Goal: Task Accomplishment & Management: Manage account settings

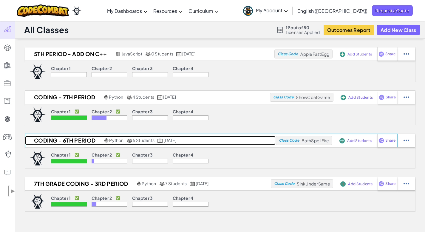
click at [78, 137] on h2 "Coding - 6th period" at bounding box center [64, 140] width 78 height 9
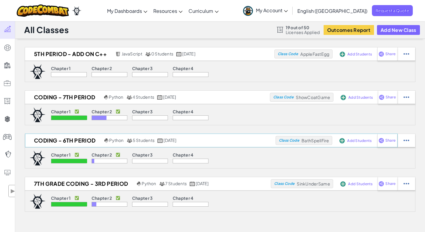
select select "5d8a57abe8919b28d5113af1"
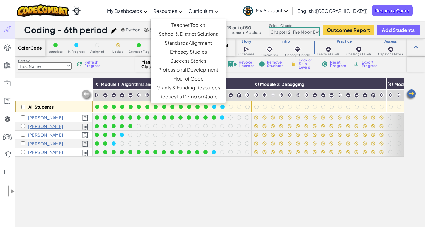
click at [177, 11] on span "Resources" at bounding box center [165, 11] width 24 height 6
click at [201, 24] on link "Teacher Toolkit" at bounding box center [188, 25] width 75 height 9
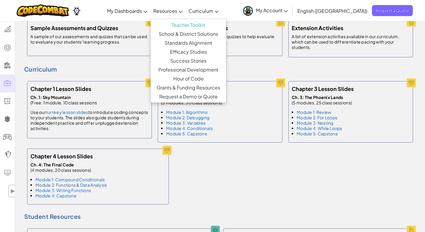
scroll to position [315, 0]
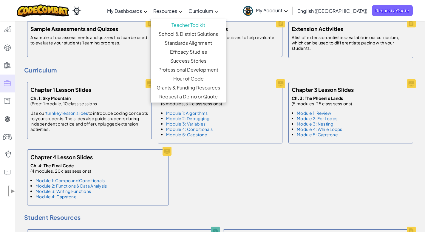
click at [254, 179] on div "Chapter 1 Lesson Slides Ch. 1: Sky Mountain (Free: 1 module, 10 class sessions …" at bounding box center [220, 143] width 392 height 129
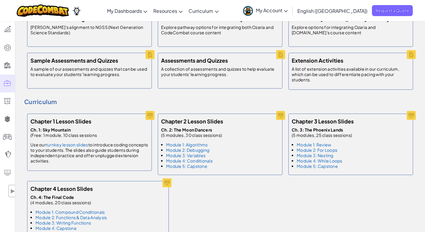
scroll to position [282, 0]
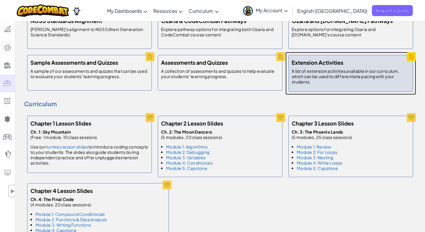
click at [352, 78] on p "A list of extension activities available in our curriculum, which can be used t…" at bounding box center [351, 76] width 118 height 16
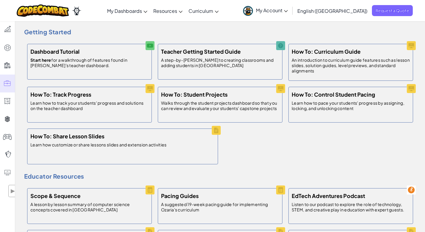
scroll to position [0, 0]
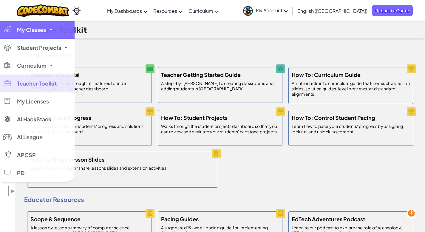
click at [39, 27] on span "My Classes" at bounding box center [31, 29] width 29 height 5
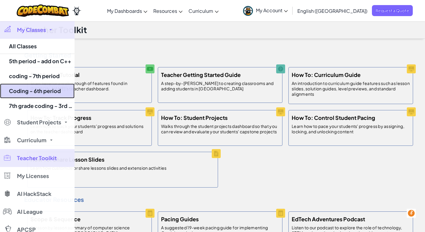
click at [41, 93] on link "Coding - 6th period" at bounding box center [37, 90] width 75 height 15
select select "5d8a57abe8919b28d5113af1"
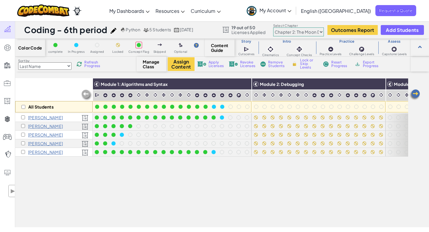
click at [95, 64] on span "Refresh Progress" at bounding box center [93, 64] width 18 height 7
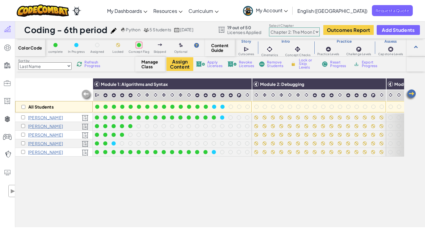
scroll to position [1, 0]
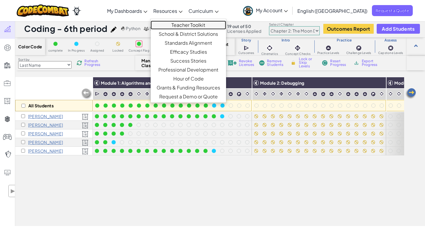
click at [210, 26] on link "Teacher Toolkit" at bounding box center [188, 25] width 75 height 9
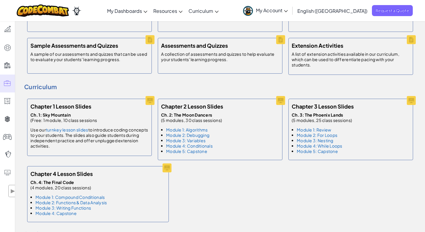
scroll to position [300, 0]
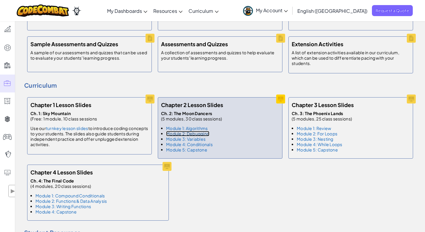
click at [202, 136] on link "Module 2: Debugging" at bounding box center [187, 133] width 43 height 5
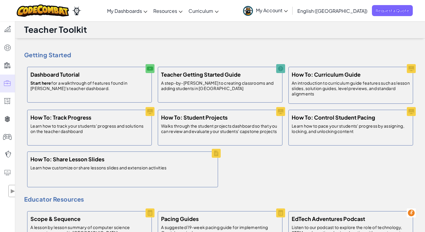
scroll to position [0, 0]
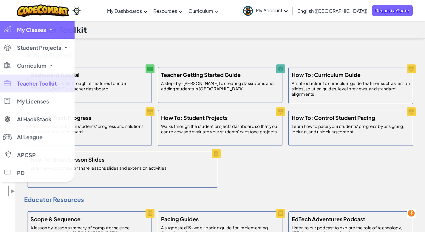
click at [39, 35] on link "My Classes" at bounding box center [37, 30] width 75 height 18
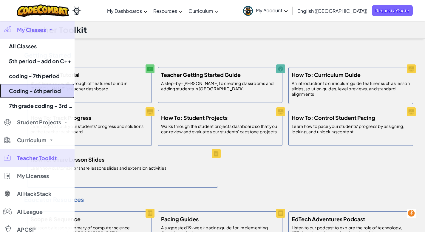
click at [40, 89] on link "Coding - 6th period" at bounding box center [37, 90] width 75 height 15
select select "5d8a57abe8919b28d5113af1"
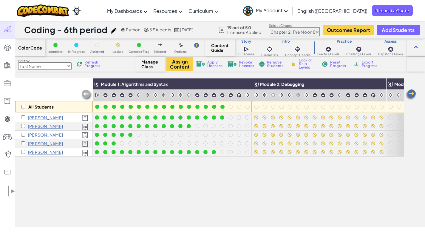
click at [90, 63] on span "Refresh Progress" at bounding box center [93, 64] width 18 height 7
click at [92, 64] on span "Refresh Progress" at bounding box center [93, 64] width 18 height 7
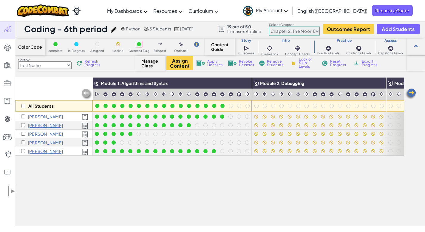
scroll to position [1, 0]
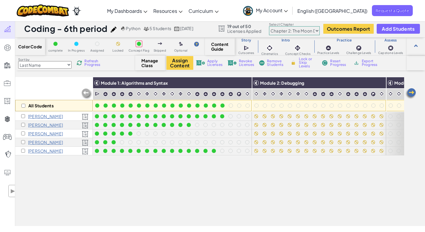
click at [92, 64] on span "Refresh Progress" at bounding box center [93, 62] width 18 height 7
click at [91, 64] on span "Refresh Progress" at bounding box center [93, 62] width 18 height 7
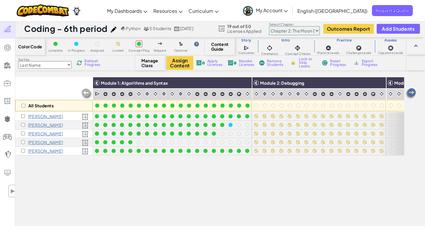
click at [412, 94] on img at bounding box center [411, 94] width 12 height 12
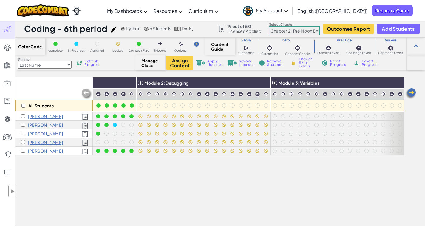
scroll to position [0, 119]
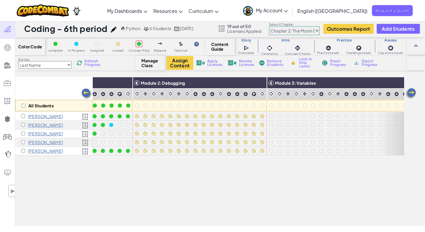
click at [414, 90] on img at bounding box center [411, 94] width 12 height 12
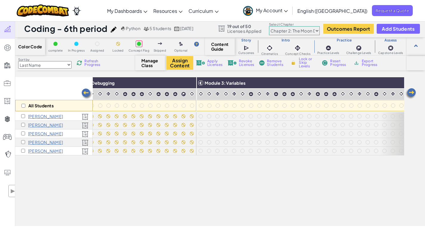
scroll to position [0, 239]
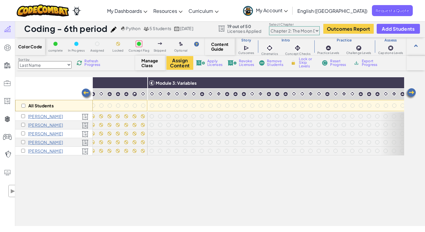
click at [410, 94] on img at bounding box center [411, 94] width 12 height 12
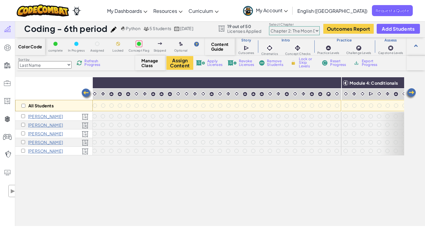
scroll to position [0, 358]
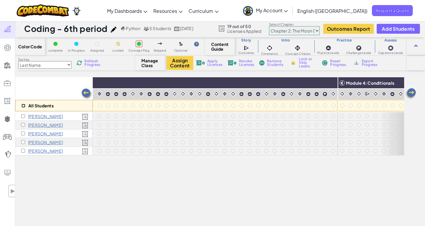
click at [24, 104] on input "checkbox" at bounding box center [23, 106] width 4 height 4
checkbox input "true"
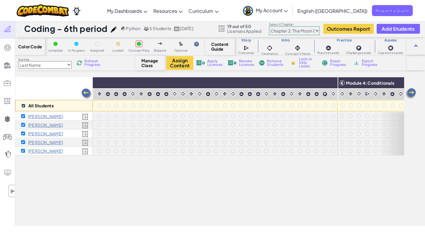
checkbox input "true"
click at [333, 83] on img at bounding box center [331, 82] width 10 height 9
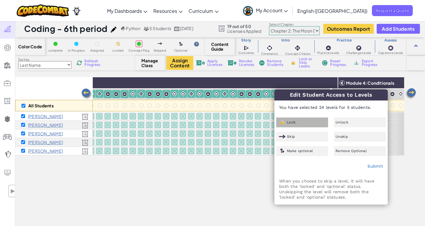
click at [297, 120] on div "Lock" at bounding box center [302, 122] width 52 height 10
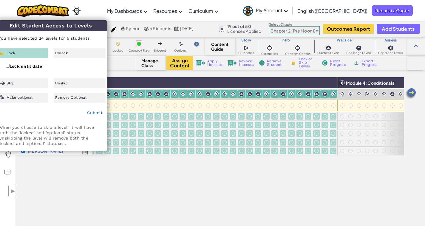
click at [95, 115] on div "Submit" at bounding box center [50, 113] width 113 height 15
click at [96, 113] on link "Submit" at bounding box center [95, 112] width 16 height 5
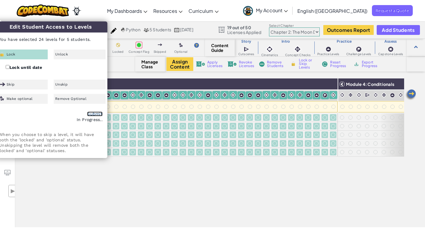
checkbox input "false"
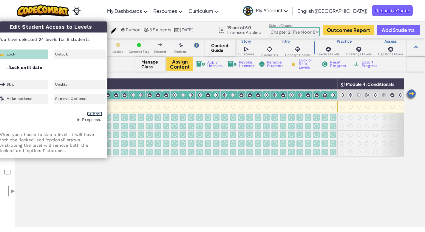
checkbox input "false"
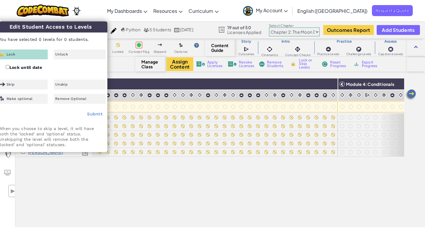
click at [413, 96] on img at bounding box center [411, 95] width 12 height 12
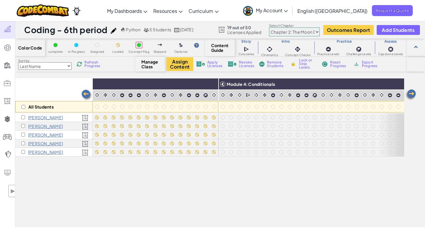
click at [413, 96] on img at bounding box center [411, 95] width 12 height 12
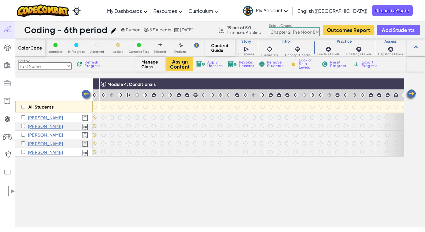
click at [413, 95] on img at bounding box center [411, 95] width 12 height 12
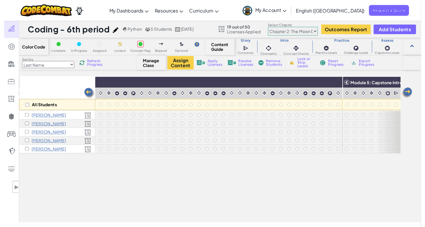
scroll to position [0, 673]
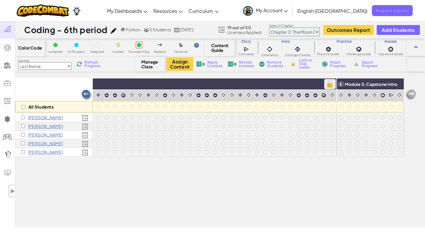
click at [328, 85] on img at bounding box center [330, 84] width 10 height 9
checkbox input "true"
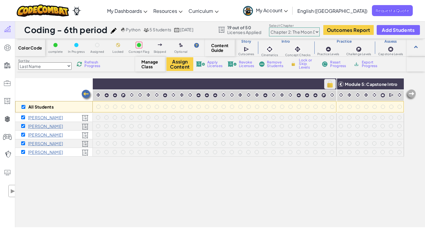
checkbox input "true"
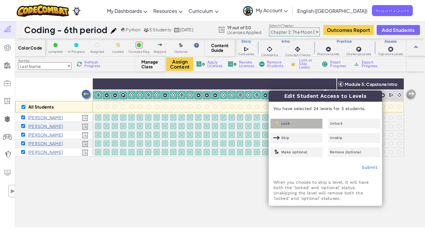
click at [305, 122] on div "Lock" at bounding box center [296, 124] width 52 height 10
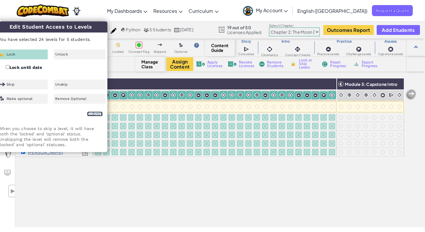
click at [92, 113] on link "Submit" at bounding box center [95, 114] width 16 height 5
checkbox input "false"
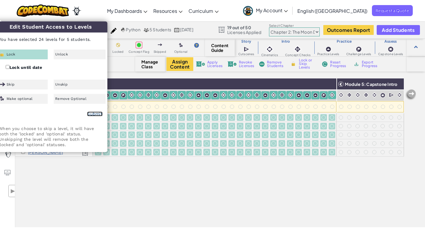
checkbox input "false"
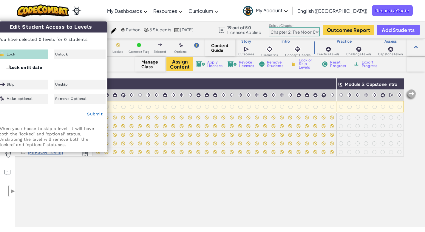
click at [411, 94] on img at bounding box center [411, 95] width 12 height 12
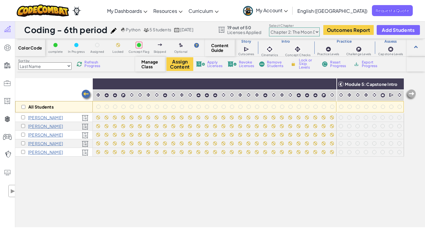
click at [411, 94] on img at bounding box center [411, 95] width 12 height 12
click at [23, 108] on input "checkbox" at bounding box center [23, 107] width 4 height 4
checkbox input "true"
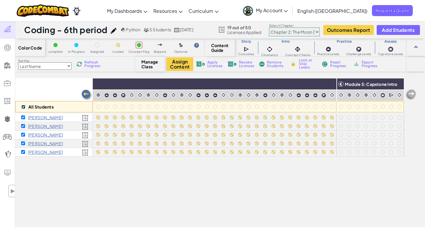
checkbox input "true"
click at [392, 85] on img at bounding box center [397, 84] width 10 height 9
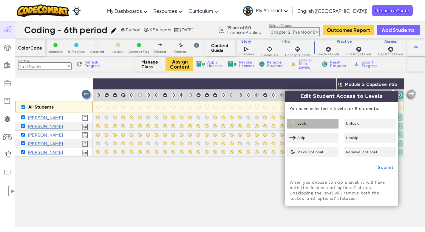
click at [311, 123] on div "Lock" at bounding box center [313, 124] width 52 height 10
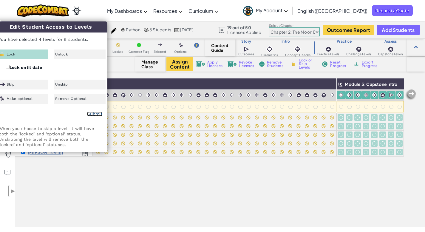
click at [97, 113] on link "Submit" at bounding box center [95, 114] width 16 height 5
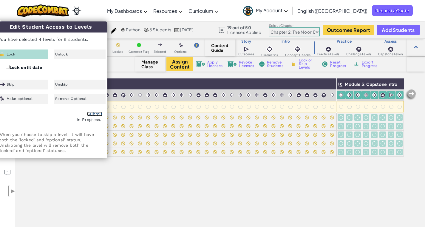
checkbox input "false"
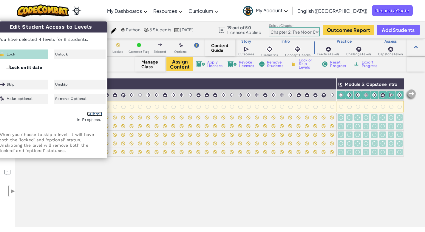
checkbox input "false"
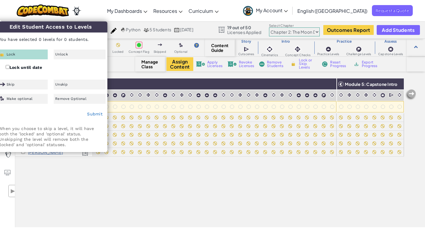
click at [50, 222] on div "All Students Module 1: Algorithms and Syntax Module 2: Debugging Module 3: Vari…" at bounding box center [220, 152] width 410 height 149
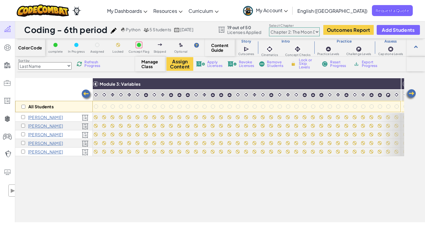
scroll to position [0, 0]
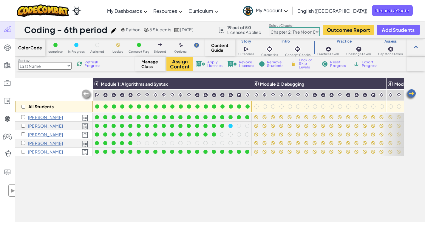
click at [89, 61] on span "Refresh Progress" at bounding box center [93, 64] width 18 height 7
click at [89, 65] on span "Refresh Progress" at bounding box center [93, 64] width 18 height 7
click at [91, 66] on span "Refresh Progress" at bounding box center [93, 64] width 18 height 7
click at [91, 67] on span "Refresh Progress" at bounding box center [93, 64] width 18 height 7
click at [91, 65] on span "Refresh Progress" at bounding box center [93, 64] width 18 height 7
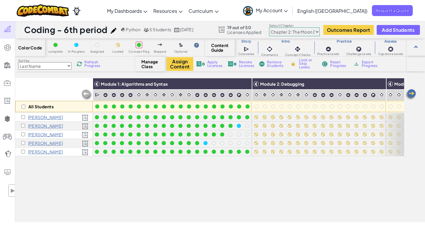
click at [207, 193] on div "All Students Module 1: Algorithms and Syntax Module 2: Debugging Module 3: Vari…" at bounding box center [209, 117] width 389 height 198
click at [94, 66] on span "Refresh Progress" at bounding box center [93, 64] width 18 height 7
click at [95, 66] on span "Refresh Progress" at bounding box center [93, 64] width 18 height 7
click at [92, 65] on span "Refresh Progress" at bounding box center [93, 64] width 18 height 7
click at [93, 65] on span "Refresh Progress" at bounding box center [93, 64] width 18 height 7
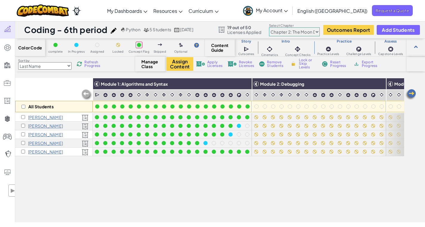
click at [93, 65] on span "Refresh Progress" at bounding box center [93, 64] width 18 height 7
click at [94, 66] on span "Refresh Progress" at bounding box center [93, 64] width 18 height 7
click at [23, 106] on input "checkbox" at bounding box center [23, 107] width 4 height 4
checkbox input "true"
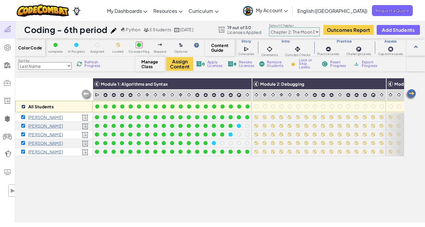
checkbox input "true"
click at [378, 84] on img at bounding box center [379, 84] width 10 height 9
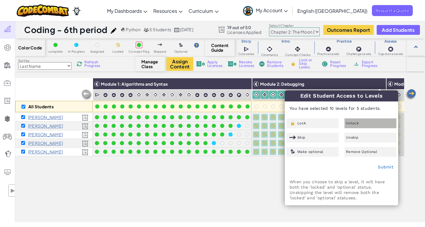
click at [357, 124] on span "Unlock" at bounding box center [352, 124] width 13 height 4
click at [385, 167] on link "Submit" at bounding box center [386, 167] width 16 height 5
checkbox input "false"
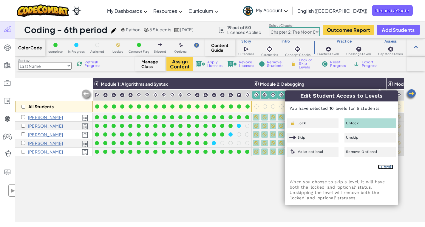
checkbox input "false"
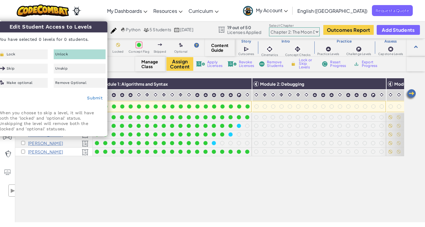
click at [309, 174] on div "All Students Module 1: Algorithms and Syntax Module 2: Debugging Module 3: Vari…" at bounding box center [209, 117] width 389 height 198
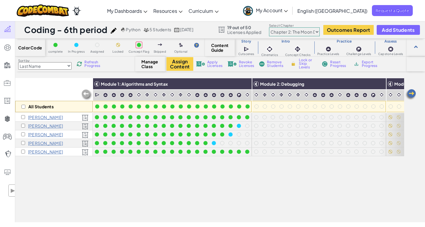
click at [95, 66] on span "Refresh Progress" at bounding box center [93, 64] width 18 height 7
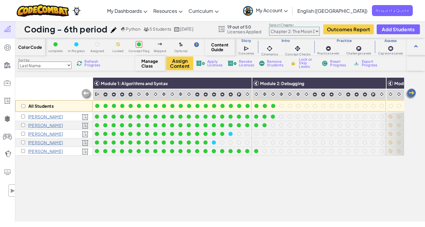
scroll to position [1, 0]
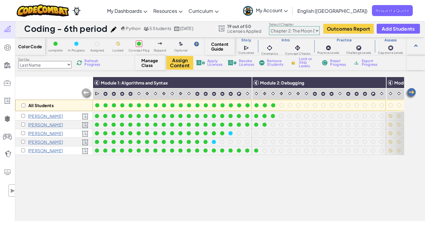
click at [91, 63] on span "Refresh Progress" at bounding box center [93, 62] width 18 height 7
click at [95, 64] on span "Refresh Progress" at bounding box center [93, 62] width 18 height 7
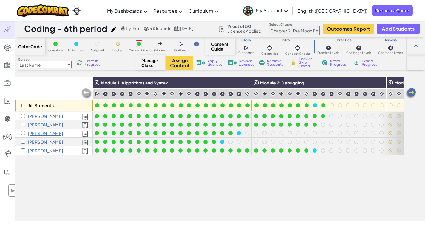
click at [95, 66] on span "Refresh Progress" at bounding box center [93, 62] width 18 height 7
click at [160, 176] on div "All Students Module 1: Algorithms and Syntax Module 2: Debugging Module 3: Vari…" at bounding box center [209, 116] width 389 height 198
click at [107, 205] on div "All Students Module 1: Algorithms and Syntax Module 2: Debugging Module 3: Vari…" at bounding box center [209, 116] width 389 height 198
click at [91, 63] on span "Refresh Progress" at bounding box center [93, 62] width 18 height 7
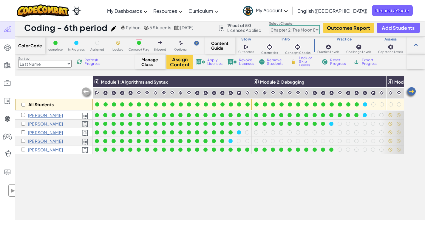
scroll to position [2, 0]
click at [90, 61] on span "Refresh Progress" at bounding box center [93, 61] width 18 height 7
click at [110, 177] on div "All Students Module 1: Algorithms and Syntax Module 2: Debugging Module 3: Vari…" at bounding box center [209, 115] width 389 height 198
click at [96, 61] on span "Refresh Progress" at bounding box center [93, 61] width 18 height 7
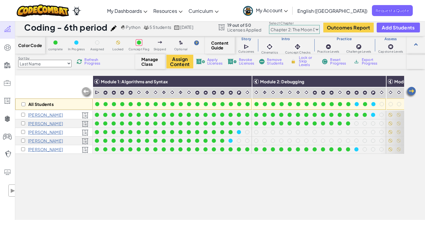
click at [91, 61] on span "Refresh Progress" at bounding box center [93, 61] width 18 height 7
click at [90, 61] on span "Refresh Progress" at bounding box center [93, 61] width 18 height 7
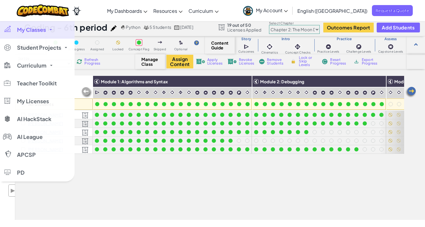
click at [29, 32] on span "My Classes" at bounding box center [31, 29] width 29 height 5
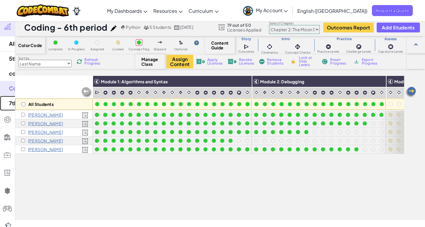
click at [48, 102] on link "7th grade coding - 3rd period" at bounding box center [37, 103] width 75 height 15
select select "5d8a57abe8919b28d5113af1"
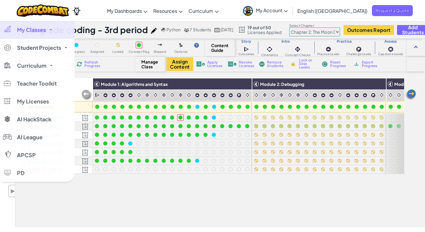
click at [49, 32] on link "My Classes" at bounding box center [37, 30] width 75 height 18
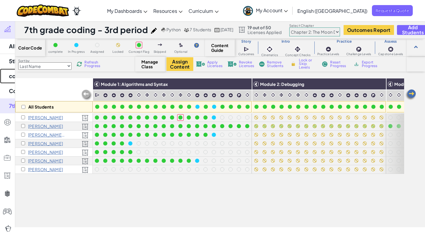
click at [52, 78] on link "coding - 7th period" at bounding box center [37, 76] width 75 height 15
select select "5d8a57abe8919b28d5113af1"
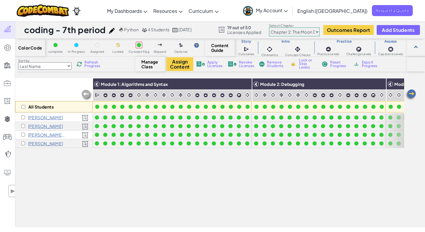
click at [410, 97] on img at bounding box center [411, 95] width 12 height 12
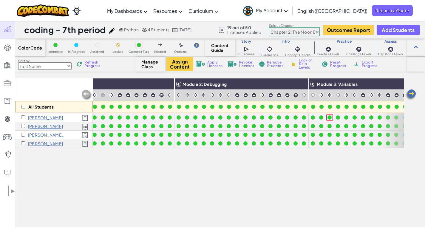
scroll to position [0, 119]
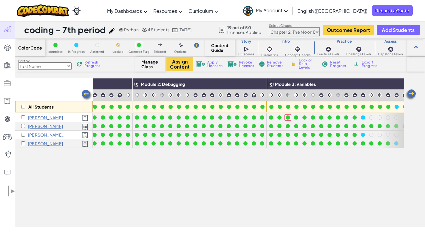
click at [410, 97] on img at bounding box center [411, 95] width 12 height 12
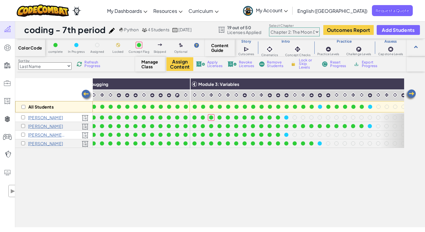
scroll to position [0, 239]
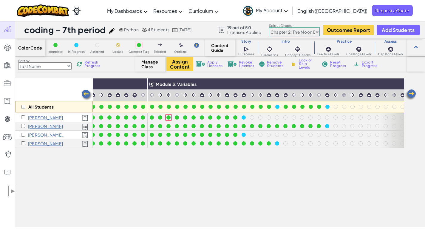
click at [410, 97] on img at bounding box center [411, 95] width 12 height 12
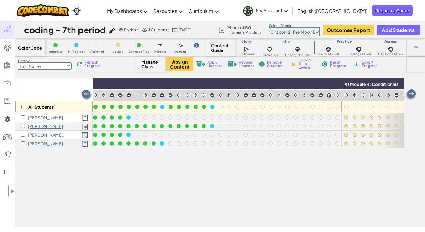
scroll to position [0, 358]
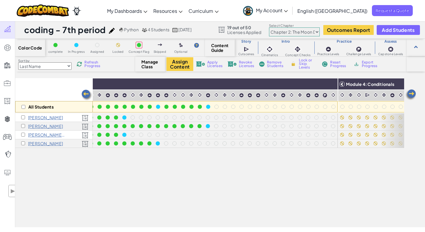
click at [411, 96] on img at bounding box center [411, 95] width 12 height 12
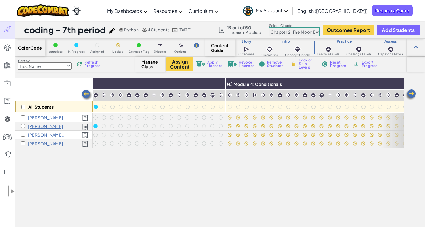
scroll to position [0, 477]
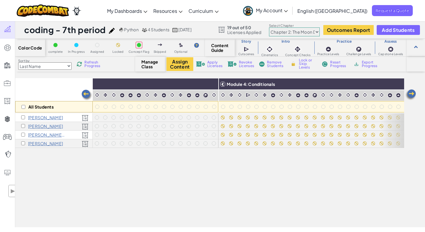
click at [87, 95] on img at bounding box center [87, 95] width 12 height 12
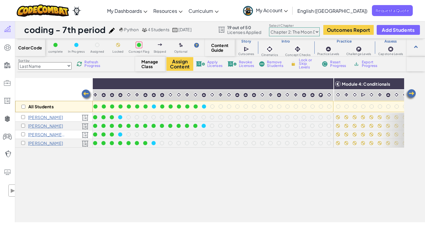
scroll to position [0, 358]
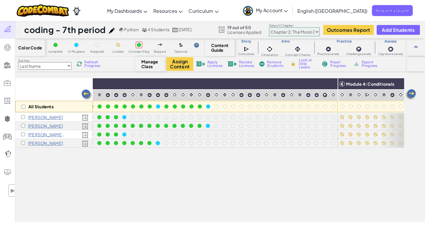
click at [86, 93] on img at bounding box center [87, 95] width 12 height 12
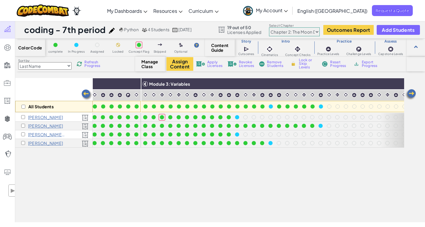
scroll to position [0, 239]
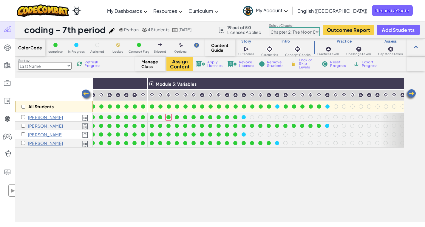
click at [413, 93] on img at bounding box center [411, 95] width 12 height 12
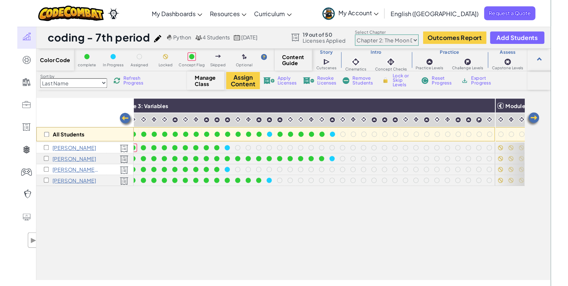
scroll to position [0, 358]
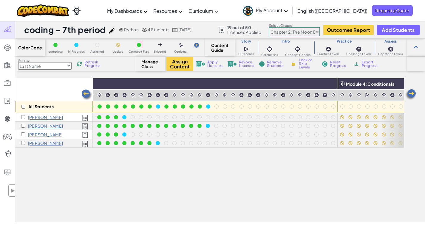
click at [90, 65] on span "Refresh Progress" at bounding box center [93, 64] width 18 height 7
click at [90, 66] on span "Refresh Progress" at bounding box center [93, 64] width 18 height 7
click at [92, 65] on span "Refresh Progress" at bounding box center [93, 64] width 18 height 7
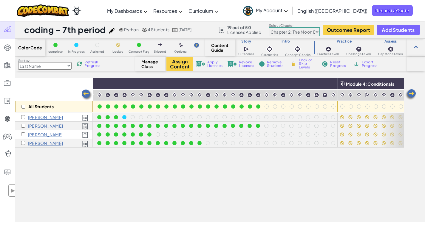
click at [94, 66] on span "Refresh Progress" at bounding box center [93, 64] width 18 height 7
click at [93, 64] on span "Refresh Progress" at bounding box center [93, 64] width 18 height 7
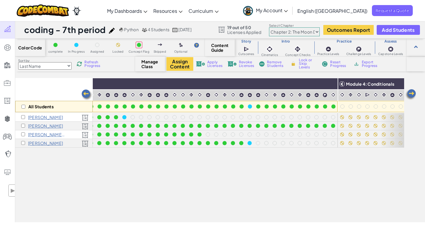
click at [82, 63] on img at bounding box center [79, 63] width 5 height 5
click at [94, 66] on span "Refresh Progress" at bounding box center [93, 64] width 18 height 7
click at [91, 64] on span "Refresh Progress" at bounding box center [93, 64] width 18 height 7
click at [96, 65] on span "Refresh Progress" at bounding box center [93, 64] width 18 height 7
click at [92, 65] on span "Refresh Progress" at bounding box center [93, 64] width 18 height 7
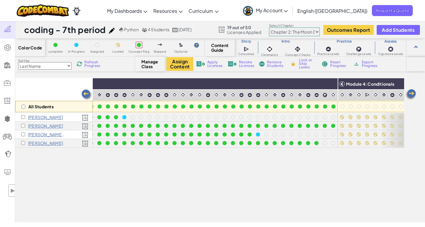
click at [92, 65] on span "Refresh Progress" at bounding box center [93, 64] width 18 height 7
click at [91, 62] on span "Refresh Progress" at bounding box center [93, 64] width 18 height 7
click at [94, 66] on span "Refresh Progress" at bounding box center [93, 64] width 18 height 7
click at [91, 64] on span "Refresh Progress" at bounding box center [93, 64] width 18 height 7
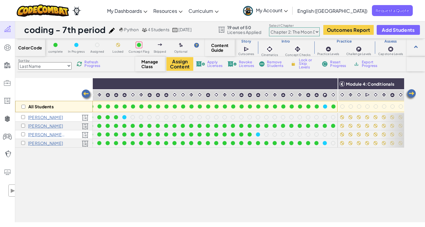
click at [88, 67] on span "Refresh Progress" at bounding box center [93, 64] width 18 height 7
click at [94, 66] on span "Refresh Progress" at bounding box center [93, 64] width 18 height 7
